Goal: Transaction & Acquisition: Purchase product/service

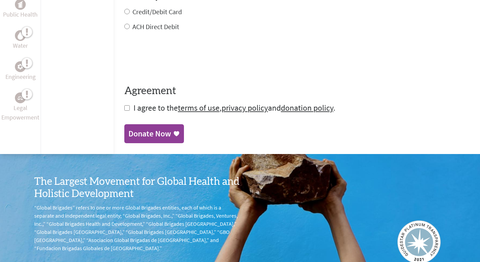
scroll to position [375, 0]
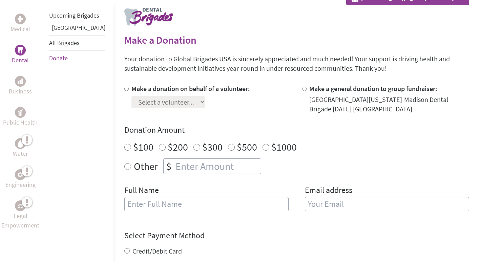
scroll to position [135, 0]
click at [147, 93] on div "Select a volunteer... [PERSON_NAME] [PERSON_NAME] [PERSON_NAME] [PERSON_NAME] […" at bounding box center [190, 100] width 119 height 15
click at [124, 89] on input "Make a donation on behalf of a volunteer:" at bounding box center [126, 88] width 4 height 4
radio input "true"
click at [168, 103] on select "Select a volunteer... [PERSON_NAME] [PERSON_NAME] [PERSON_NAME] [PERSON_NAME] […" at bounding box center [168, 102] width 74 height 12
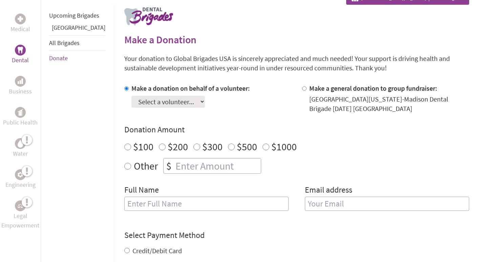
select select "CD907233-57EC-11EE-850A-42010A8A0021"
click at [131, 96] on select "Select a volunteer... [PERSON_NAME] [PERSON_NAME] [PERSON_NAME] [PERSON_NAME] […" at bounding box center [168, 102] width 74 height 12
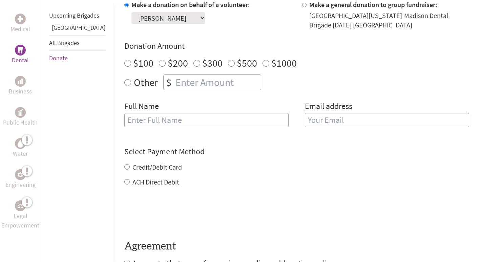
radio input "true"
click at [174, 81] on input "number" at bounding box center [217, 82] width 87 height 15
type input "250"
click at [155, 121] on input "text" at bounding box center [206, 120] width 164 height 14
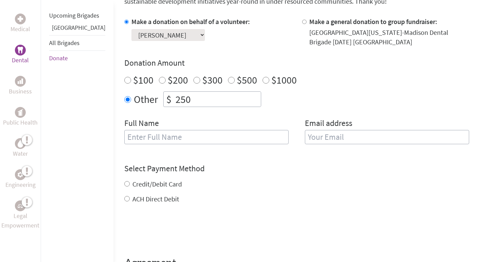
scroll to position [203, 0]
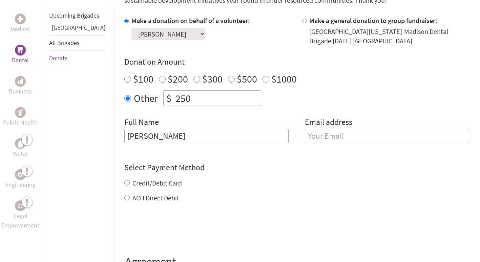
type input "[PERSON_NAME]"
click at [340, 134] on input "email" at bounding box center [387, 136] width 164 height 14
type input "[EMAIL_ADDRESS][DOMAIN_NAME]"
click at [132, 185] on div "Credit/Debit Card ACH Direct Debit" at bounding box center [296, 191] width 345 height 24
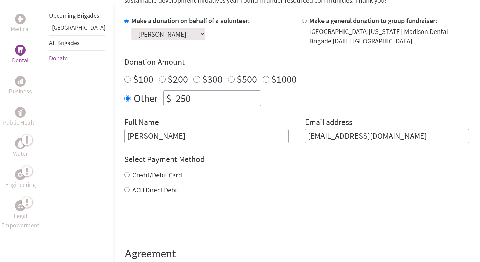
scroll to position [221, 0]
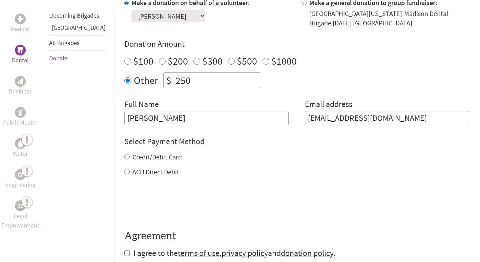
click at [132, 160] on label "Credit/Debit Card" at bounding box center [156, 157] width 49 height 8
click at [124, 160] on input "Credit/Debit Card" at bounding box center [126, 156] width 5 height 5
radio input "true"
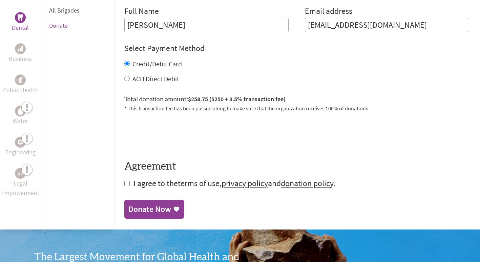
scroll to position [314, 0]
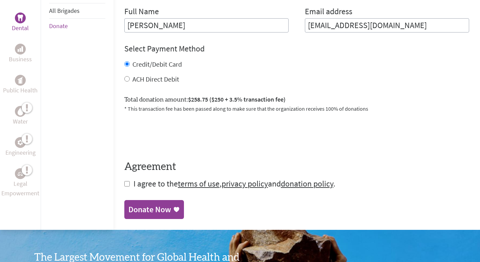
click at [124, 185] on input "checkbox" at bounding box center [126, 183] width 5 height 5
checkbox input "true"
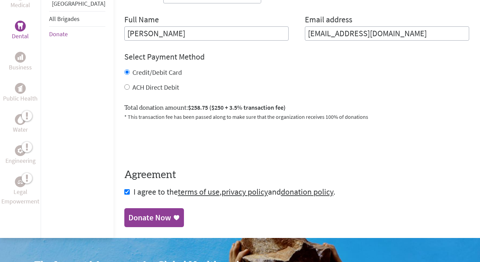
scroll to position [322, 0]
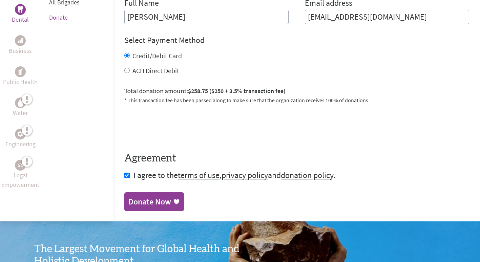
click at [134, 203] on div "Donate Now" at bounding box center [149, 202] width 43 height 11
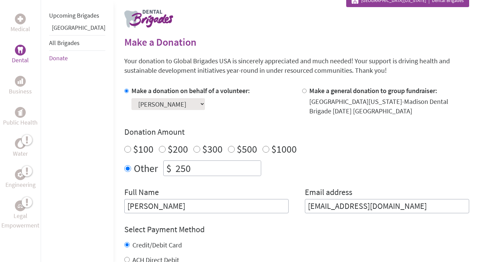
scroll to position [226, 0]
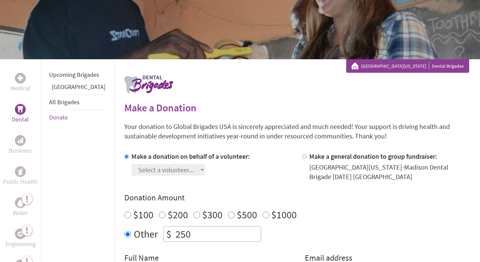
scroll to position [56, 0]
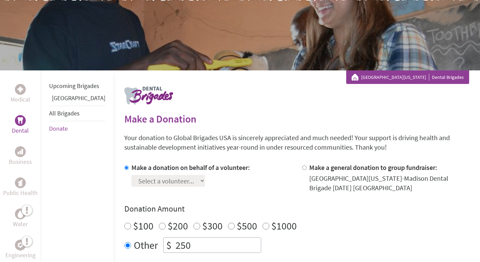
click at [23, 125] on div at bounding box center [20, 120] width 11 height 11
